Goal: Information Seeking & Learning: Learn about a topic

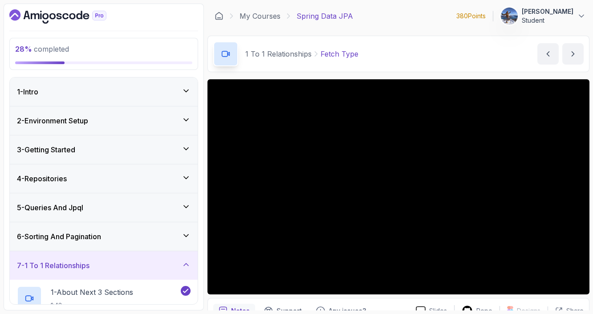
scroll to position [45, 0]
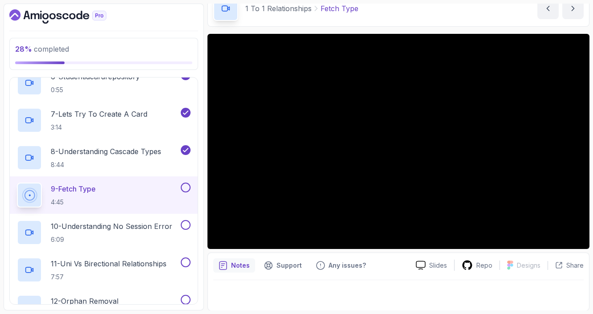
click at [121, 187] on div "9 - Fetch Type 4:45" at bounding box center [98, 195] width 162 height 25
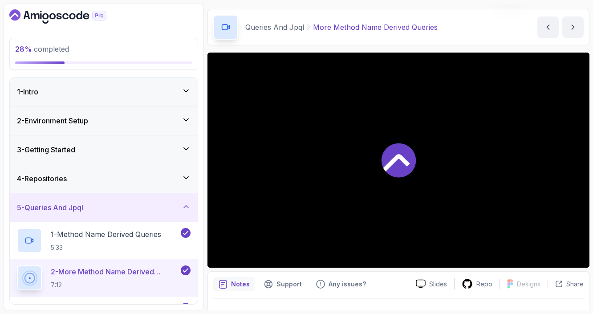
scroll to position [42, 0]
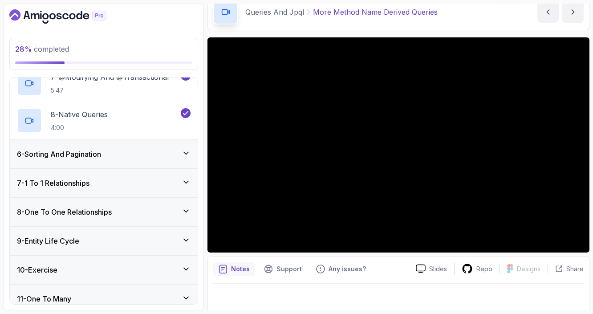
click at [140, 155] on div "6 - Sorting And Pagination" at bounding box center [104, 154] width 174 height 11
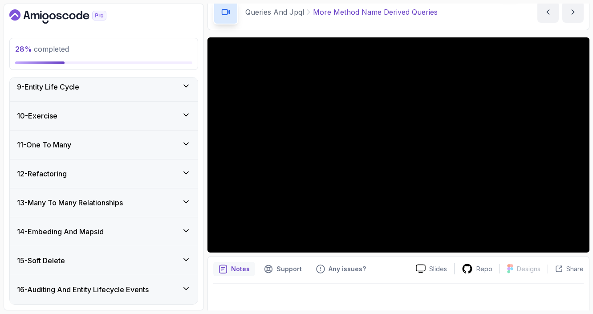
scroll to position [434, 0]
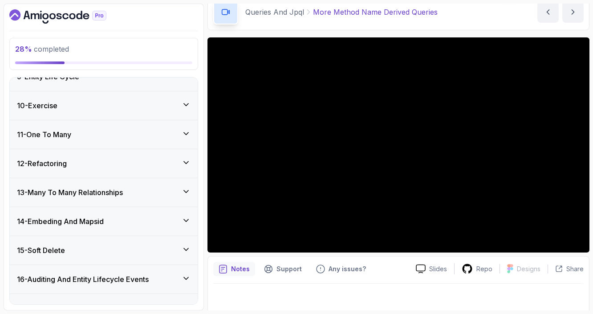
click at [152, 133] on div "11 - One To Many" at bounding box center [104, 134] width 174 height 11
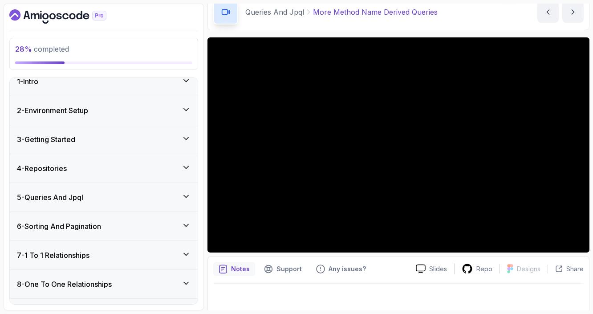
scroll to position [0, 0]
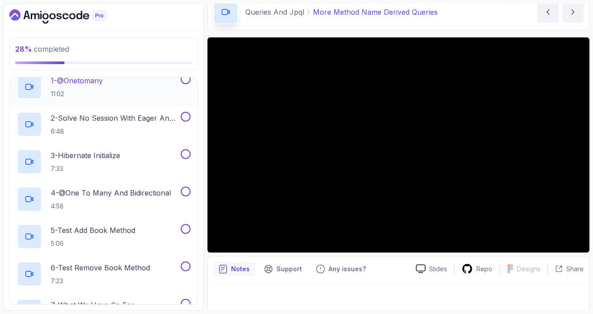
click at [146, 93] on div "1 - @Onetomany 11:02" at bounding box center [98, 86] width 162 height 25
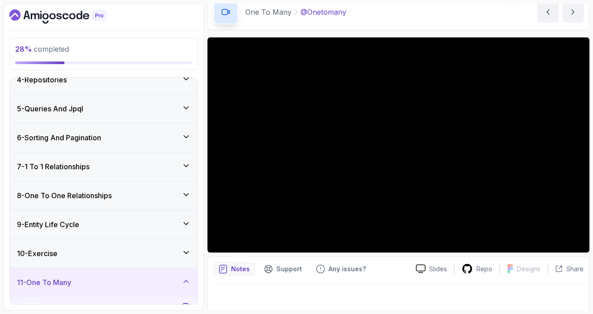
scroll to position [117, 0]
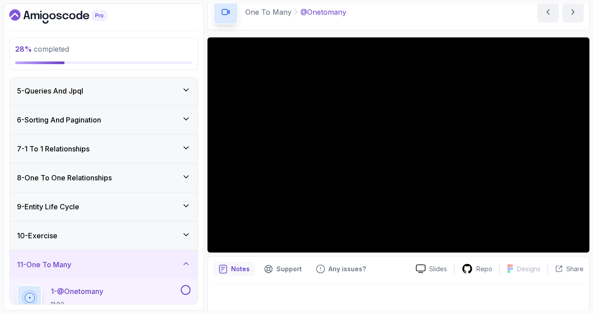
click at [186, 177] on icon at bounding box center [186, 177] width 4 height 2
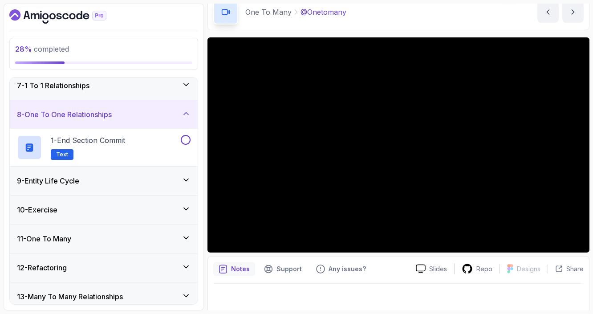
scroll to position [190, 0]
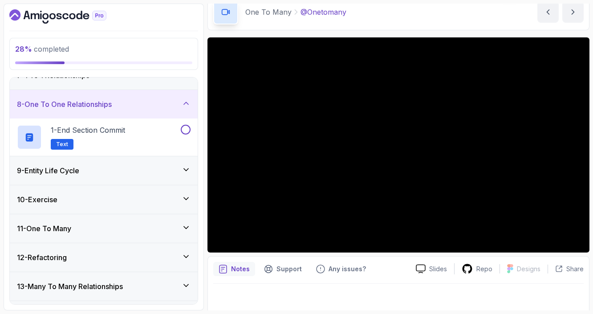
click at [180, 167] on div "9 - Entity Life Cycle" at bounding box center [104, 170] width 174 height 11
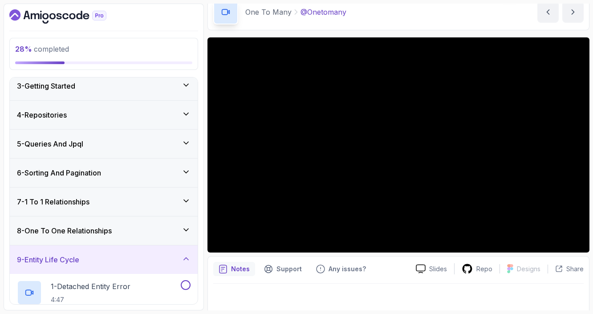
scroll to position [34, 0]
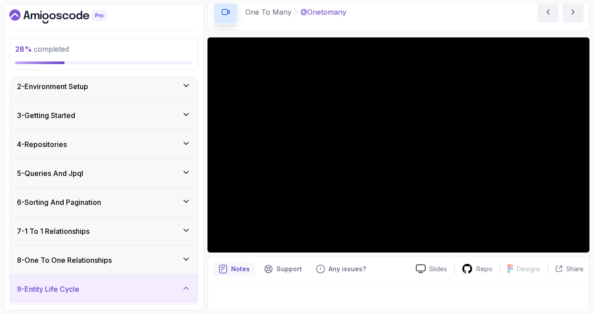
click at [186, 200] on icon at bounding box center [186, 201] width 9 height 9
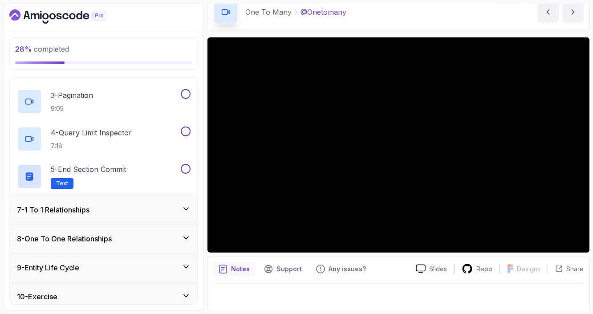
scroll to position [243, 0]
click at [184, 210] on icon at bounding box center [186, 208] width 9 height 9
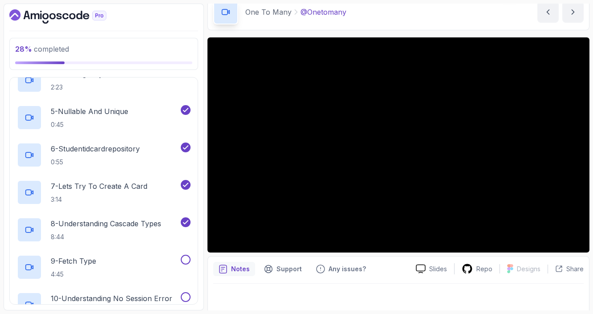
scroll to position [407, 0]
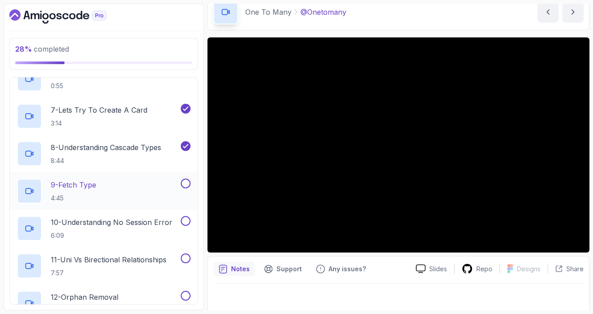
click at [131, 191] on div "9 - Fetch Type 4:45" at bounding box center [98, 191] width 162 height 25
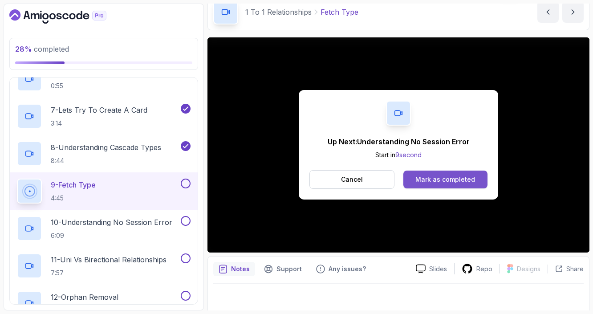
click at [421, 178] on div "Mark as completed" at bounding box center [446, 179] width 60 height 9
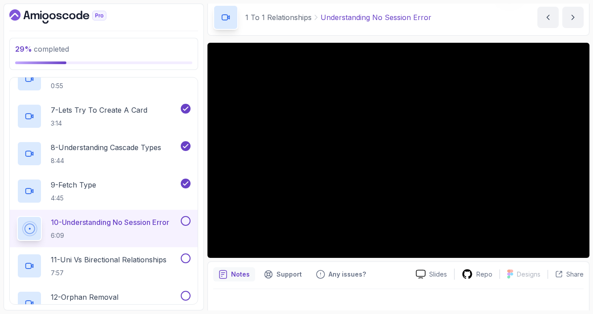
scroll to position [45, 0]
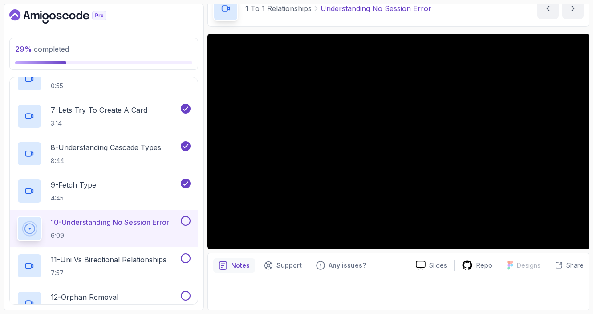
click at [110, 188] on div "9 - Fetch Type 4:45" at bounding box center [98, 191] width 162 height 25
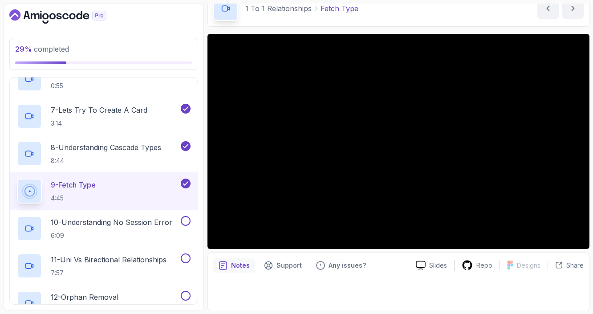
click at [152, 222] on p "10 - Understanding No Session Error" at bounding box center [112, 222] width 122 height 11
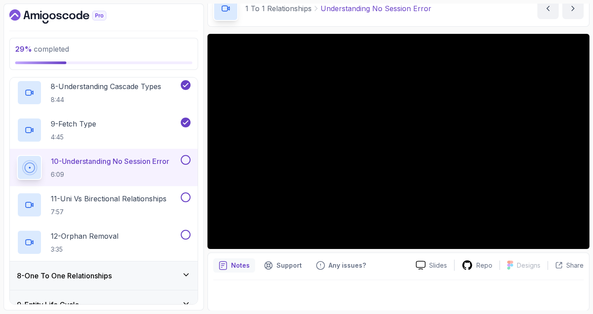
scroll to position [462, 0]
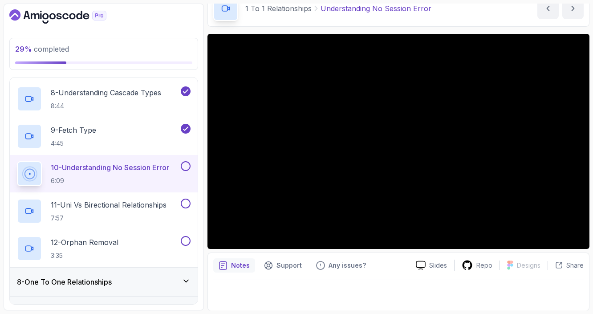
click at [186, 168] on button at bounding box center [186, 166] width 10 height 10
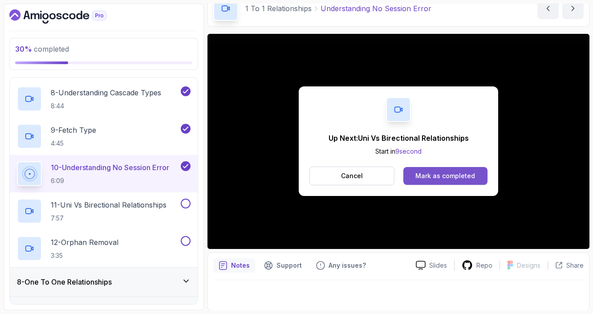
click at [447, 177] on div "Mark as completed" at bounding box center [446, 176] width 60 height 9
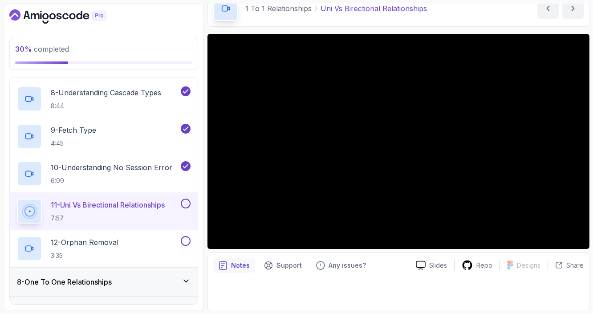
click at [591, 165] on section "30 % completed 1 - Intro 2 - Environment Setup 3 - Getting Started 4 - Reposito…" at bounding box center [296, 157] width 593 height 314
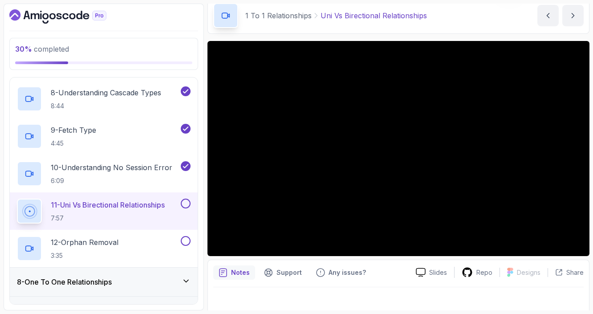
scroll to position [45, 0]
